Goal: Task Accomplishment & Management: Complete application form

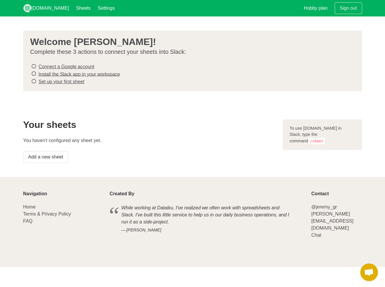
click at [35, 66] on icon at bounding box center [33, 66] width 5 height 8
drag, startPoint x: 53, startPoint y: 141, endPoint x: 103, endPoint y: 142, distance: 49.5
click at [100, 142] on p "You haven't configured any sheet yet." at bounding box center [149, 140] width 253 height 7
click at [103, 142] on p "You haven't configured any sheet yet." at bounding box center [149, 140] width 253 height 7
click at [73, 65] on link "Connect a Google account" at bounding box center [67, 66] width 56 height 5
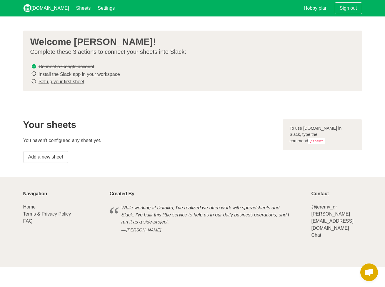
click at [104, 73] on link "Install the Slack app in your workspace" at bounding box center [80, 74] width 82 height 5
click at [73, 81] on link "Set up your first sheet" at bounding box center [62, 81] width 46 height 5
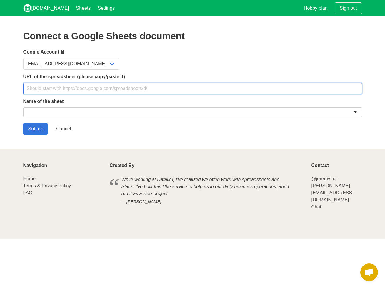
click at [90, 89] on input "text" at bounding box center [192, 89] width 339 height 12
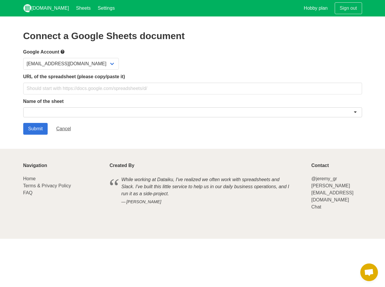
click at [82, 109] on div at bounding box center [192, 112] width 339 height 10
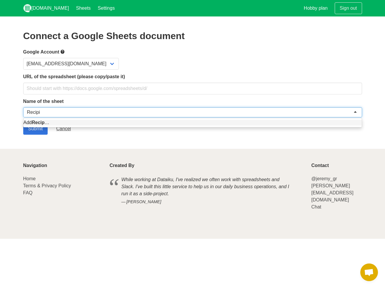
type input "Recipies"
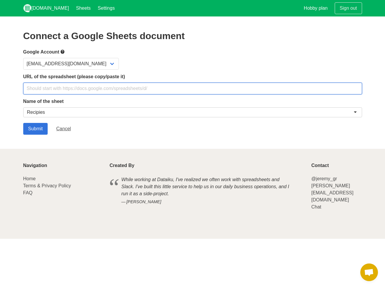
click at [83, 91] on input "text" at bounding box center [192, 89] width 339 height 12
click at [93, 89] on input "text" at bounding box center [192, 89] width 339 height 12
paste input "[URL][DOMAIN_NAME]"
type input "[URL][DOMAIN_NAME]"
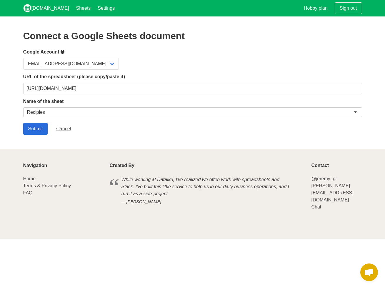
click at [31, 129] on input "Submit" at bounding box center [35, 129] width 25 height 12
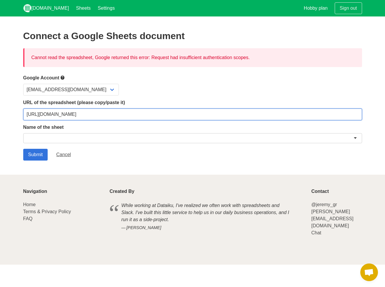
click at [127, 117] on input "[URL][DOMAIN_NAME]" at bounding box center [192, 115] width 339 height 12
paste input "usp=sharing"
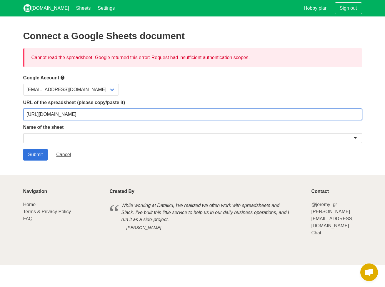
type input "[URL][DOMAIN_NAME]"
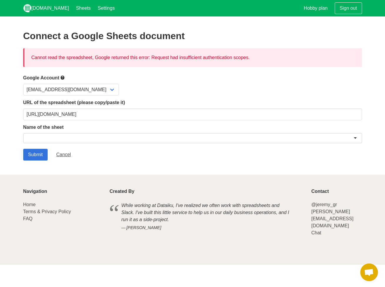
click at [120, 138] on div at bounding box center [192, 138] width 339 height 10
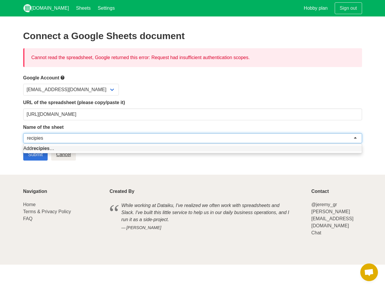
type input "recipes"
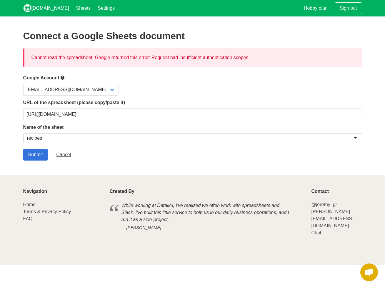
drag, startPoint x: 56, startPoint y: 159, endPoint x: 62, endPoint y: 181, distance: 22.8
click at [62, 181] on footer "Navigation Home Terms & Privacy Policy FAQ Created By While working at Dataiku,…" at bounding box center [192, 220] width 385 height 90
click at [43, 156] on input "Submit" at bounding box center [35, 155] width 25 height 12
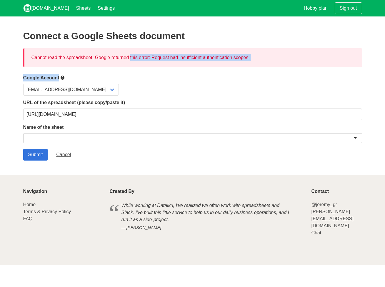
click at [102, 59] on div "Cannot read the spreadsheet, Google returned this error: Request had insufficie…" at bounding box center [192, 57] width 339 height 19
